Goal: Check status: Check status

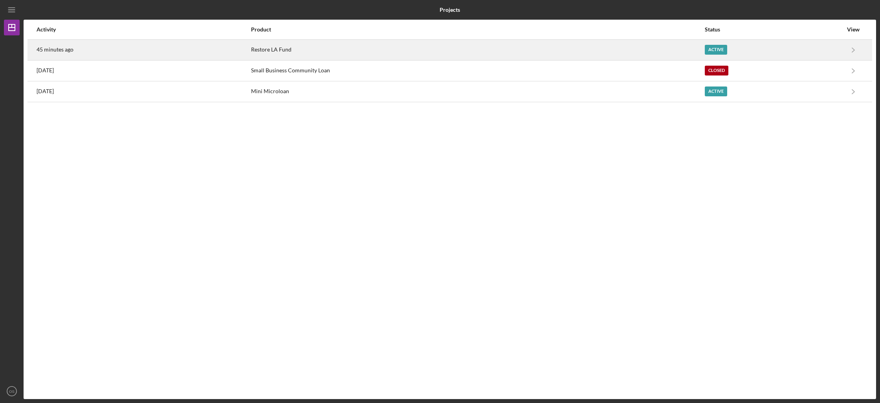
click at [664, 50] on div "Restore LA Fund" at bounding box center [477, 50] width 453 height 20
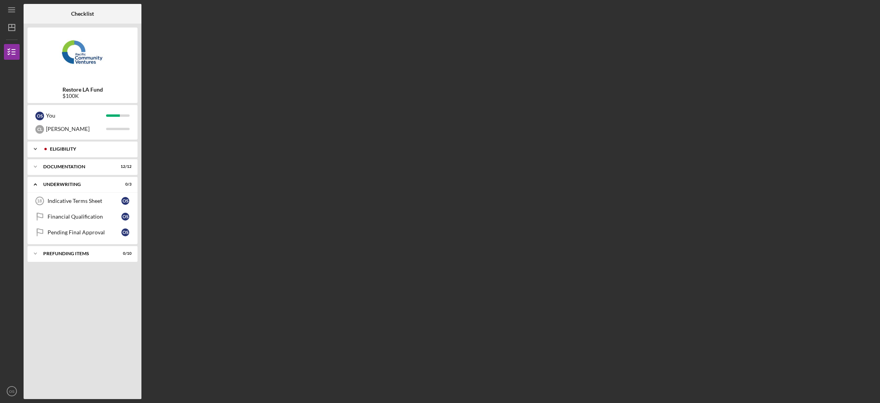
click at [103, 147] on div "Eligibility" at bounding box center [89, 149] width 78 height 5
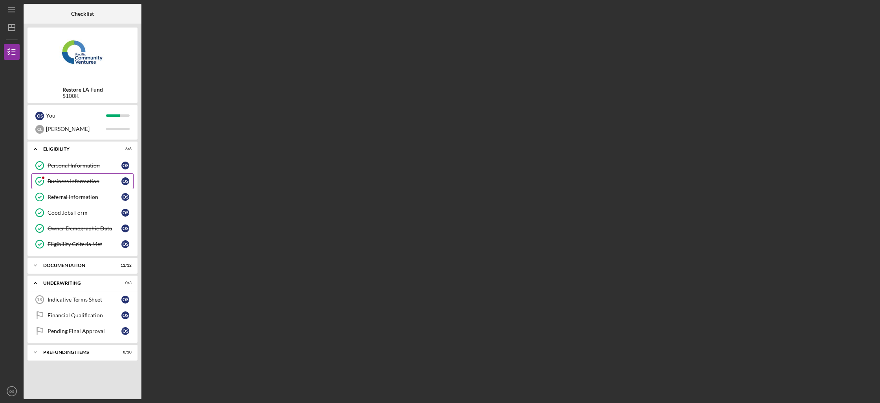
click at [100, 177] on link "Business Information Business Information O S" at bounding box center [82, 181] width 102 height 16
